Goal: Information Seeking & Learning: Find specific fact

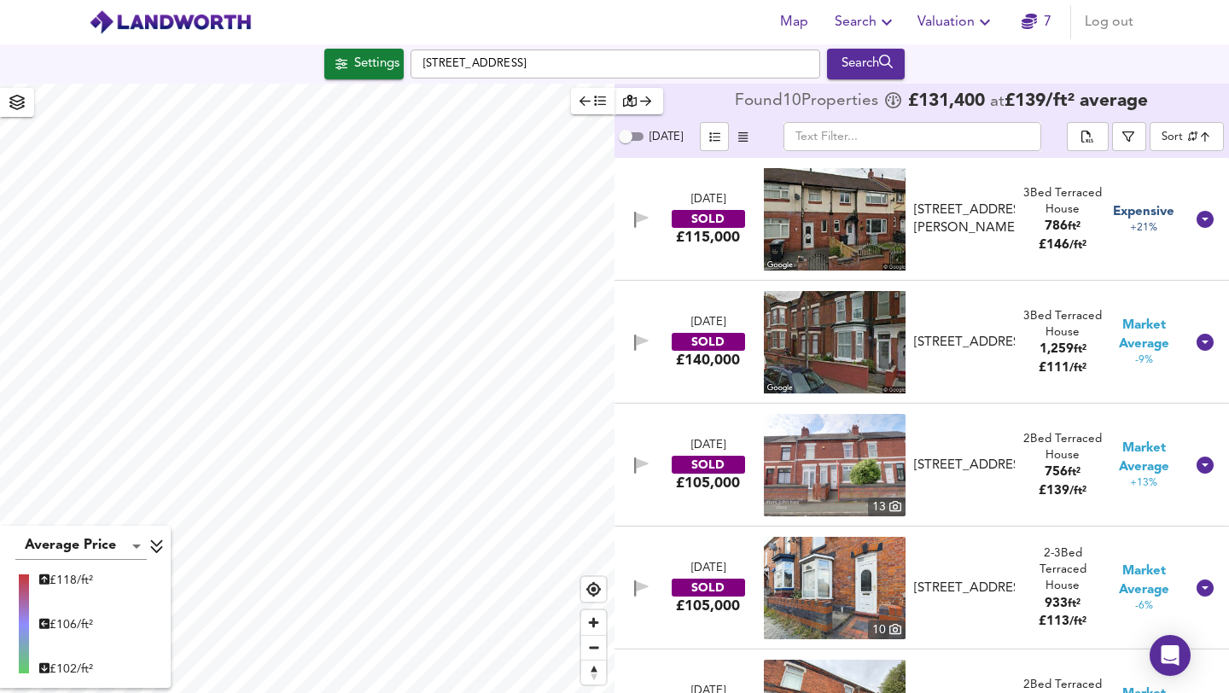
scroll to position [217, 0]
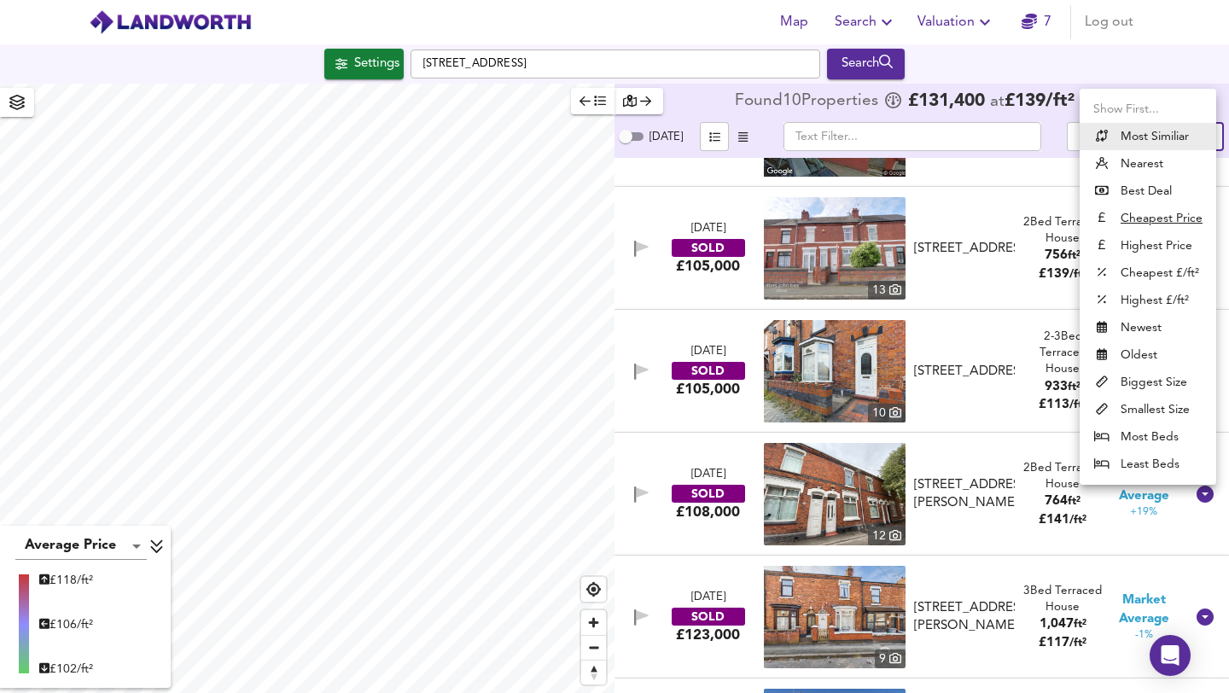
click at [1193, 132] on body "Map Search Valuation 7 Log out Settings Bright [GEOGRAPHIC_DATA] 3AQ Search Ave…" at bounding box center [614, 346] width 1229 height 693
click at [1130, 335] on li "Newest" at bounding box center [1148, 327] width 137 height 27
type input "newest"
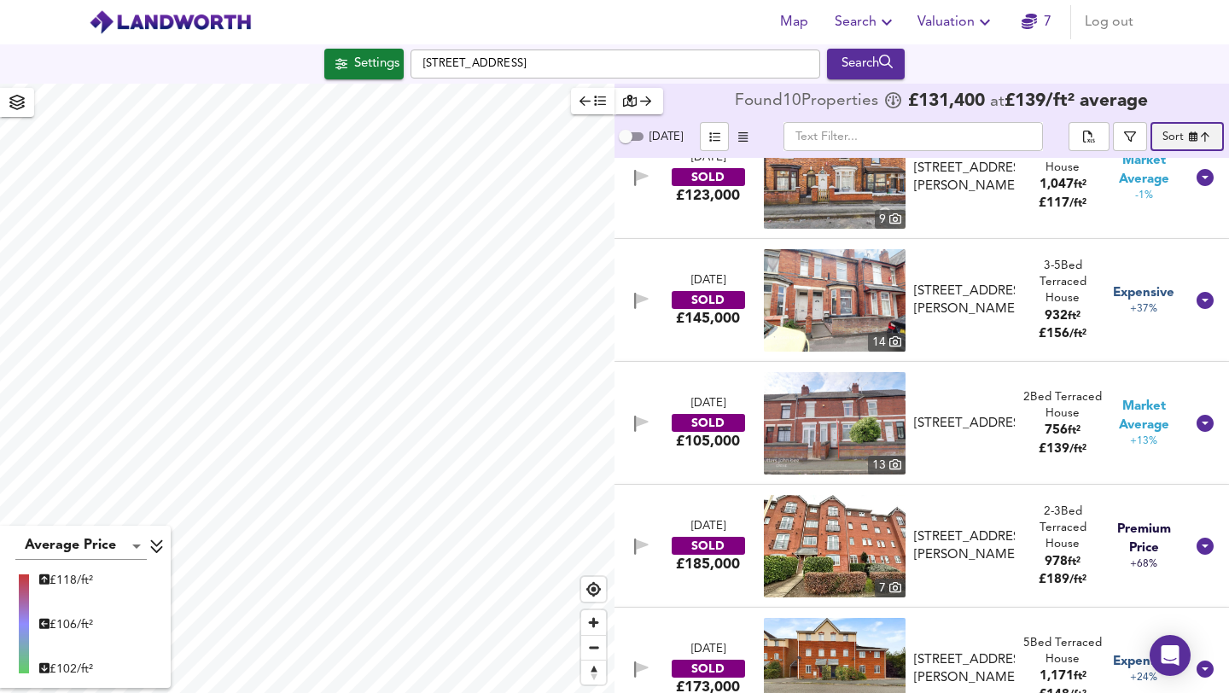
scroll to position [278, 0]
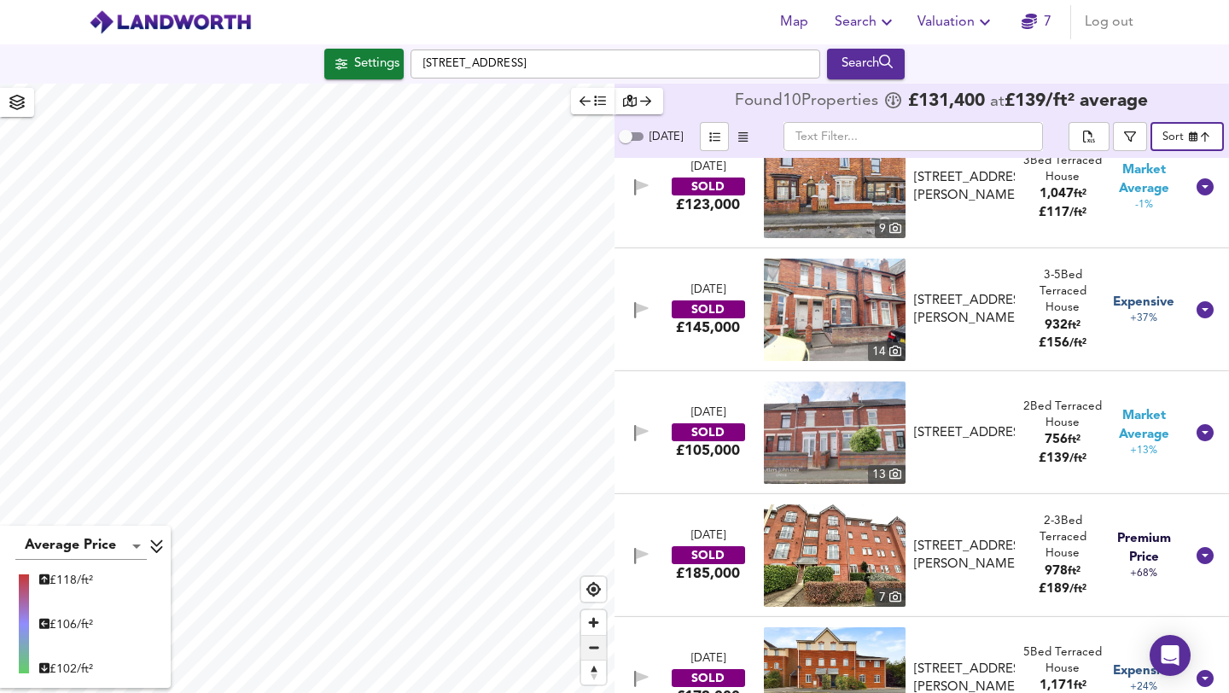
click at [596, 647] on span "Zoom out" at bounding box center [593, 648] width 25 height 24
click at [592, 654] on span "Zoom out" at bounding box center [593, 648] width 25 height 24
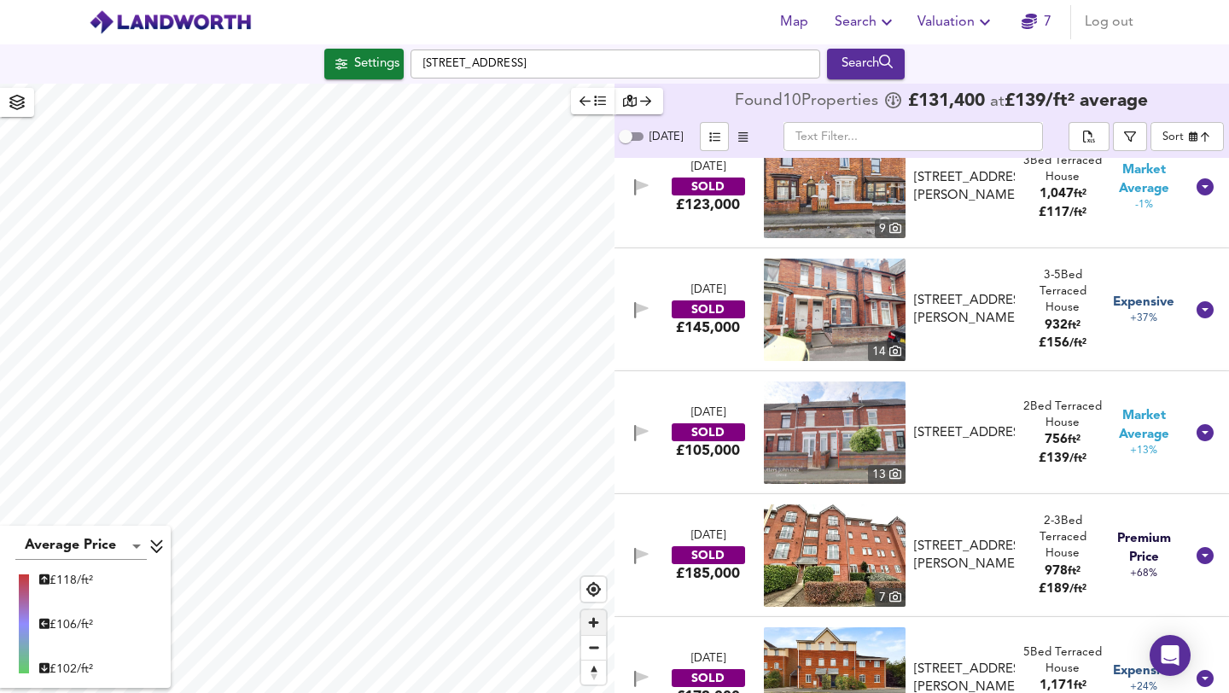
click at [590, 623] on span "Zoom in" at bounding box center [593, 622] width 25 height 25
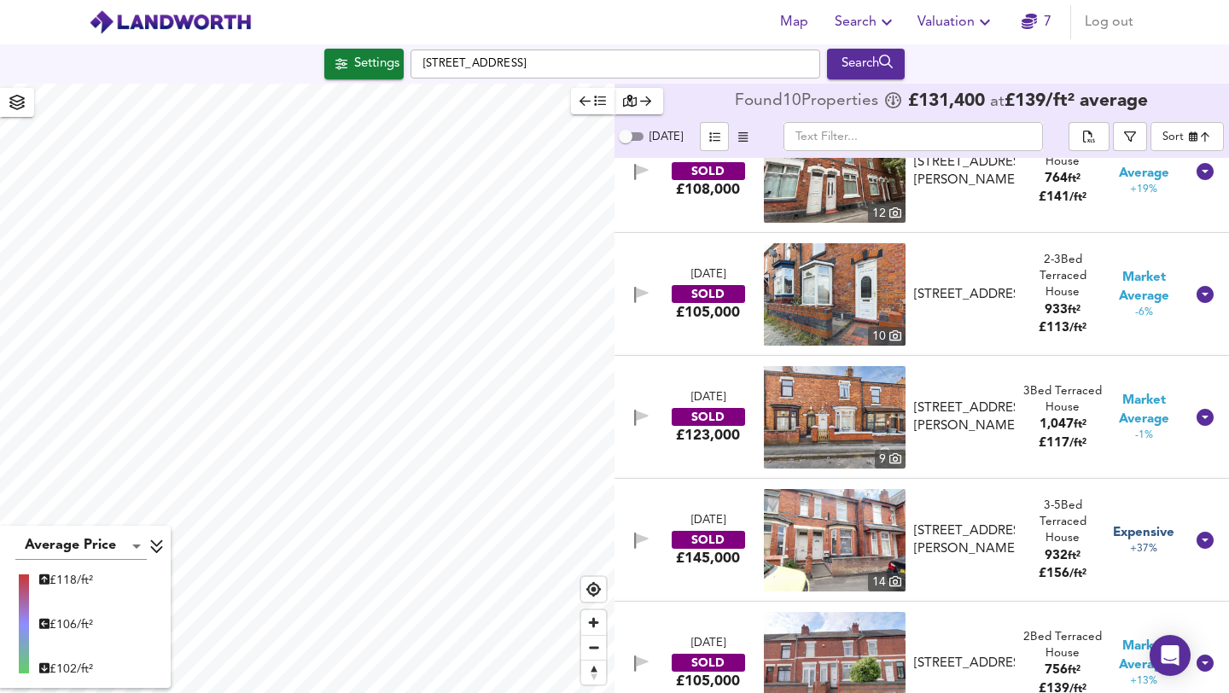
scroll to position [0, 0]
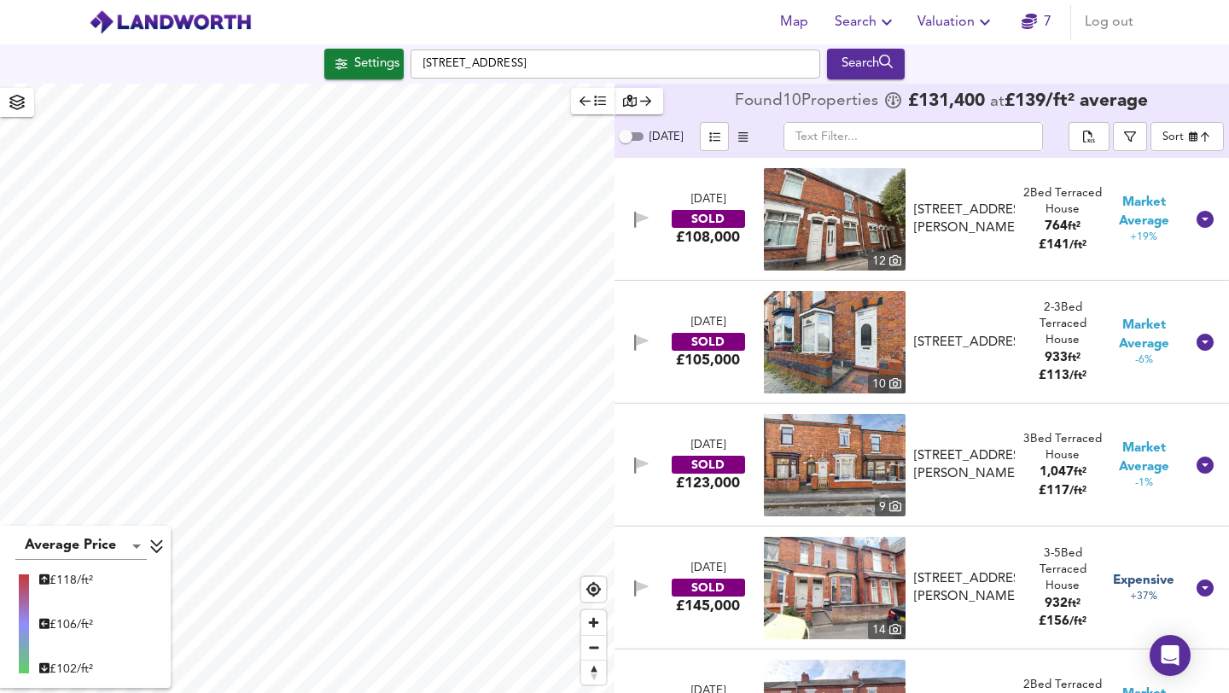
drag, startPoint x: 1228, startPoint y: 330, endPoint x: 1221, endPoint y: 382, distance: 52.6
click at [1221, 382] on div "[DATE] SOLD £108,000 [GEOGRAPHIC_DATA][STREET_ADDRESS][PERSON_NAME] [STREET_ADD…" at bounding box center [922, 425] width 615 height 535
drag, startPoint x: 1228, startPoint y: 354, endPoint x: 1222, endPoint y: 448, distance: 94.2
click at [1222, 448] on div "[DATE] SOLD £108,000 [GEOGRAPHIC_DATA][STREET_ADDRESS][PERSON_NAME] [STREET_ADD…" at bounding box center [922, 425] width 615 height 535
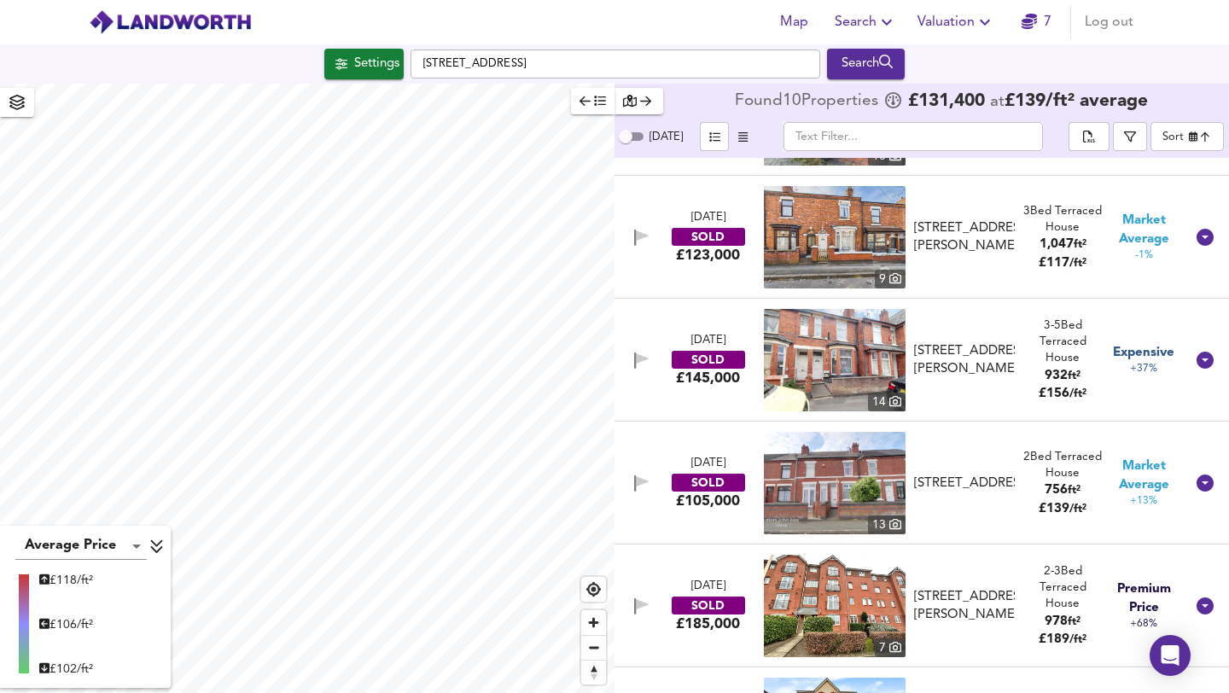
scroll to position [226, 0]
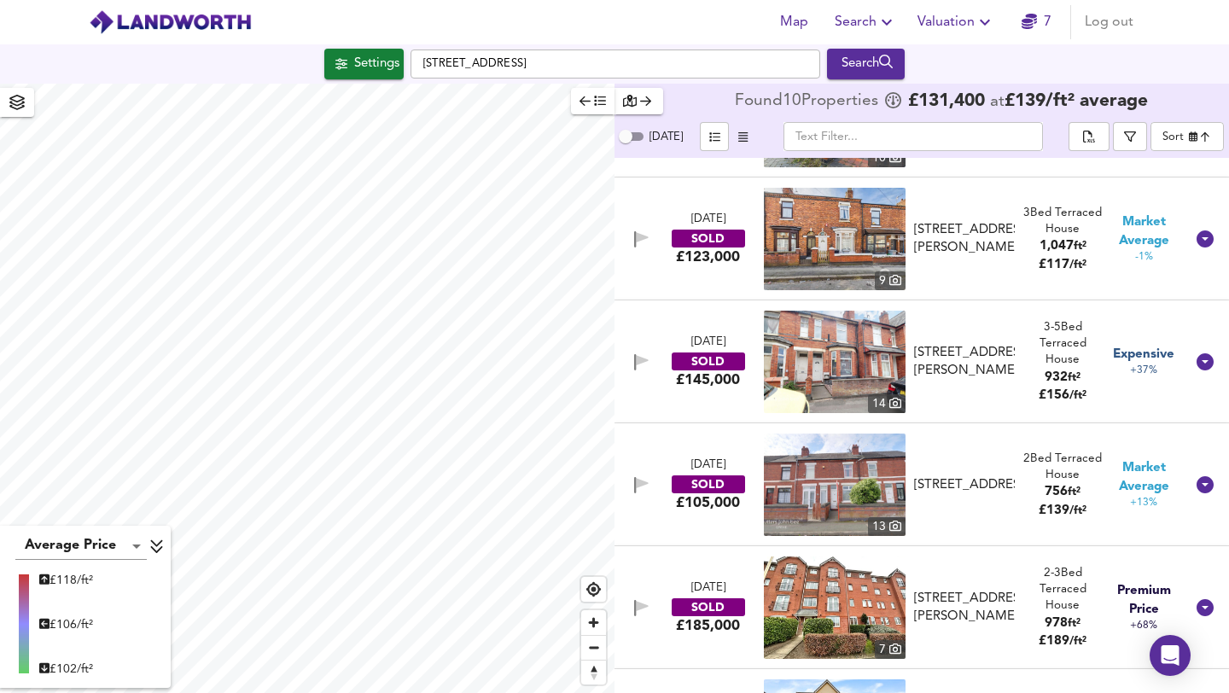
click at [794, 495] on img at bounding box center [835, 485] width 142 height 102
